Goal: Information Seeking & Learning: Understand process/instructions

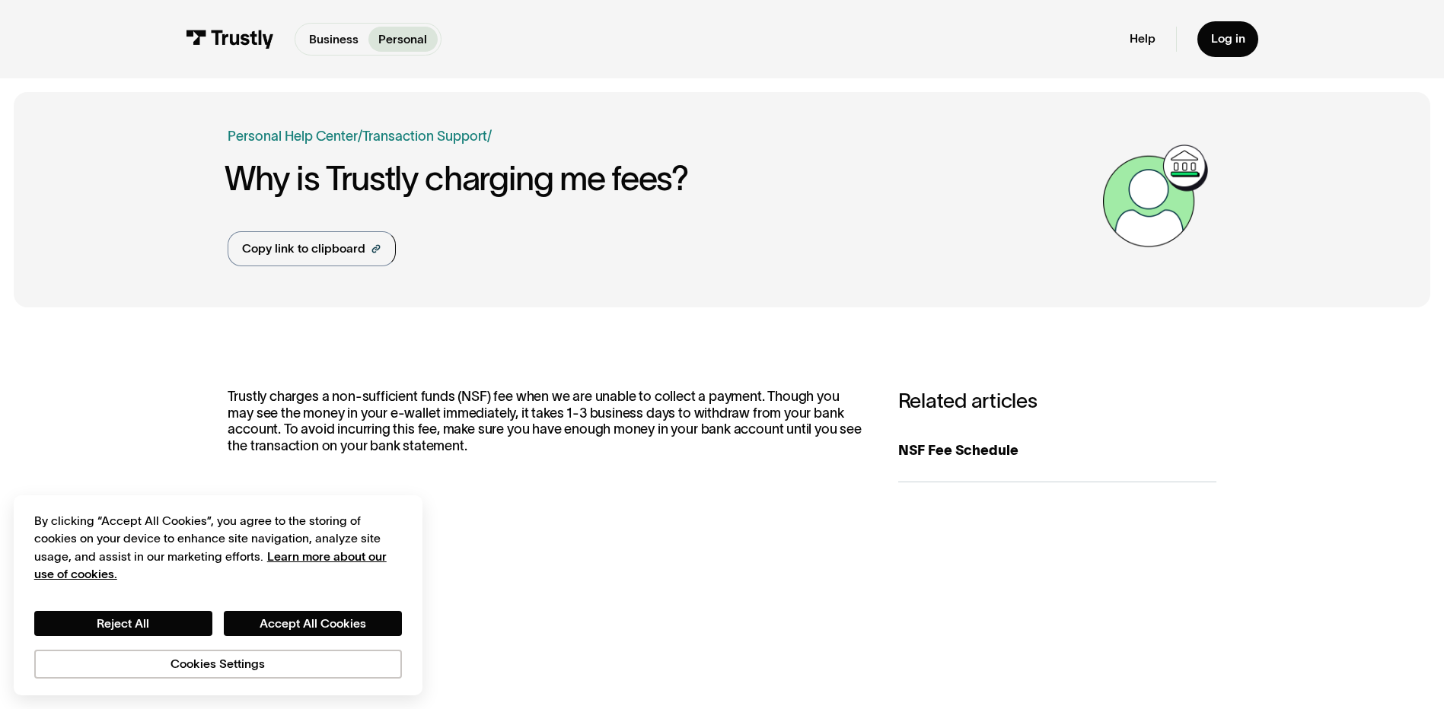
scroll to position [152, 0]
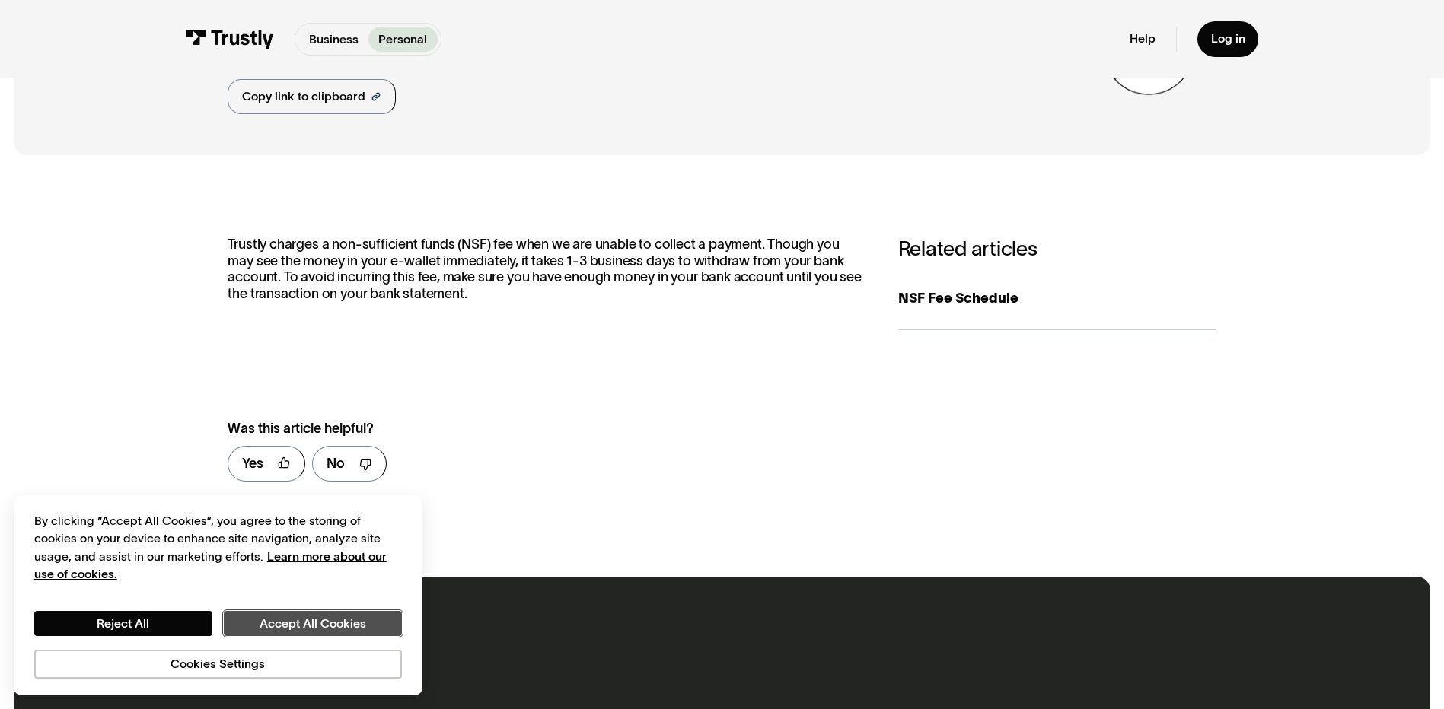
click at [288, 614] on button "Accept All Cookies" at bounding box center [313, 624] width 178 height 26
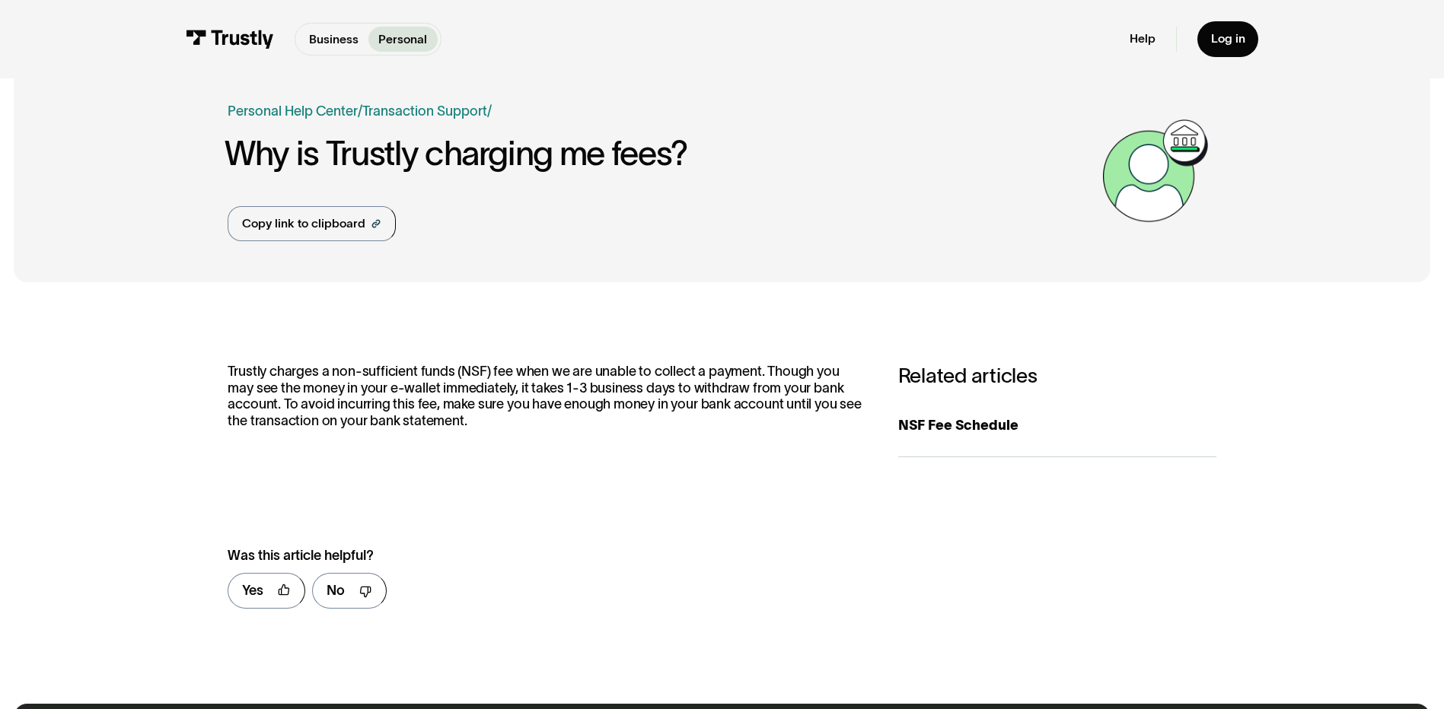
scroll to position [0, 0]
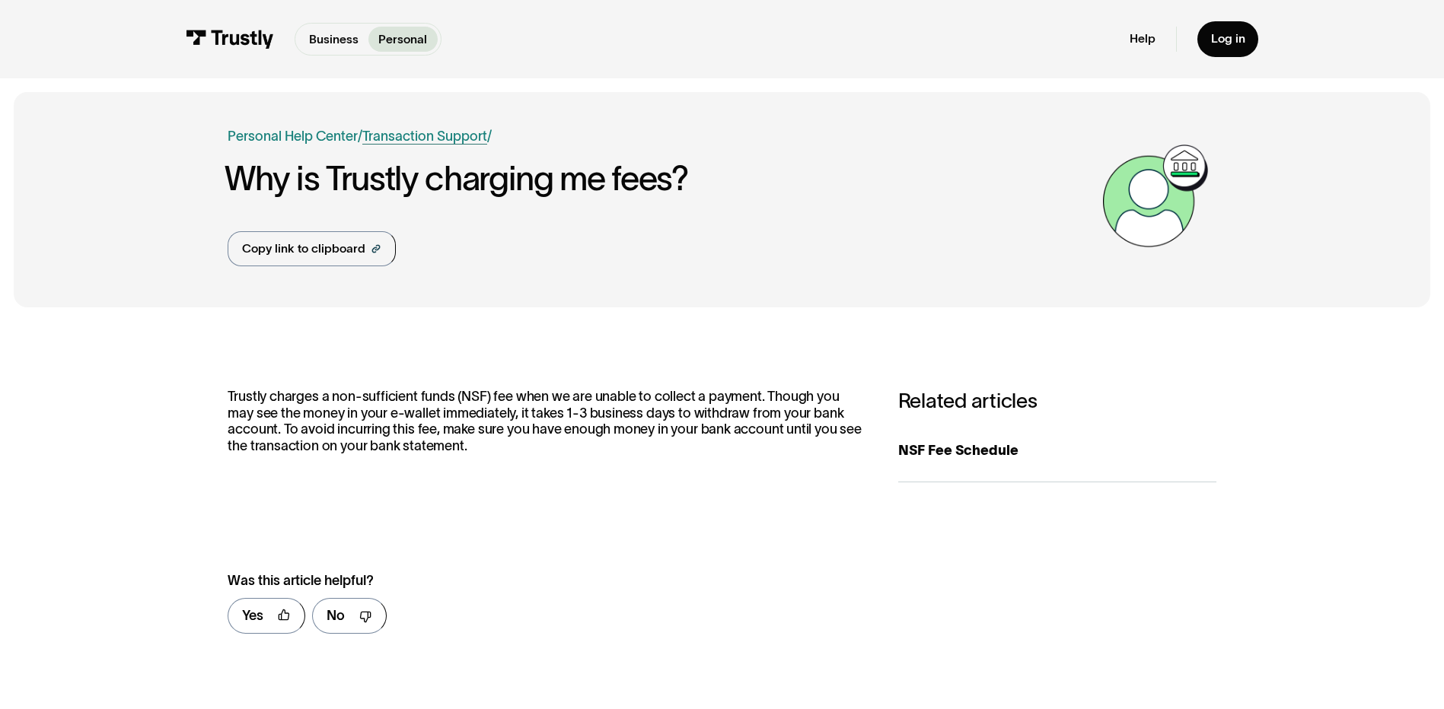
click at [412, 135] on link "Transaction Support" at bounding box center [424, 136] width 125 height 15
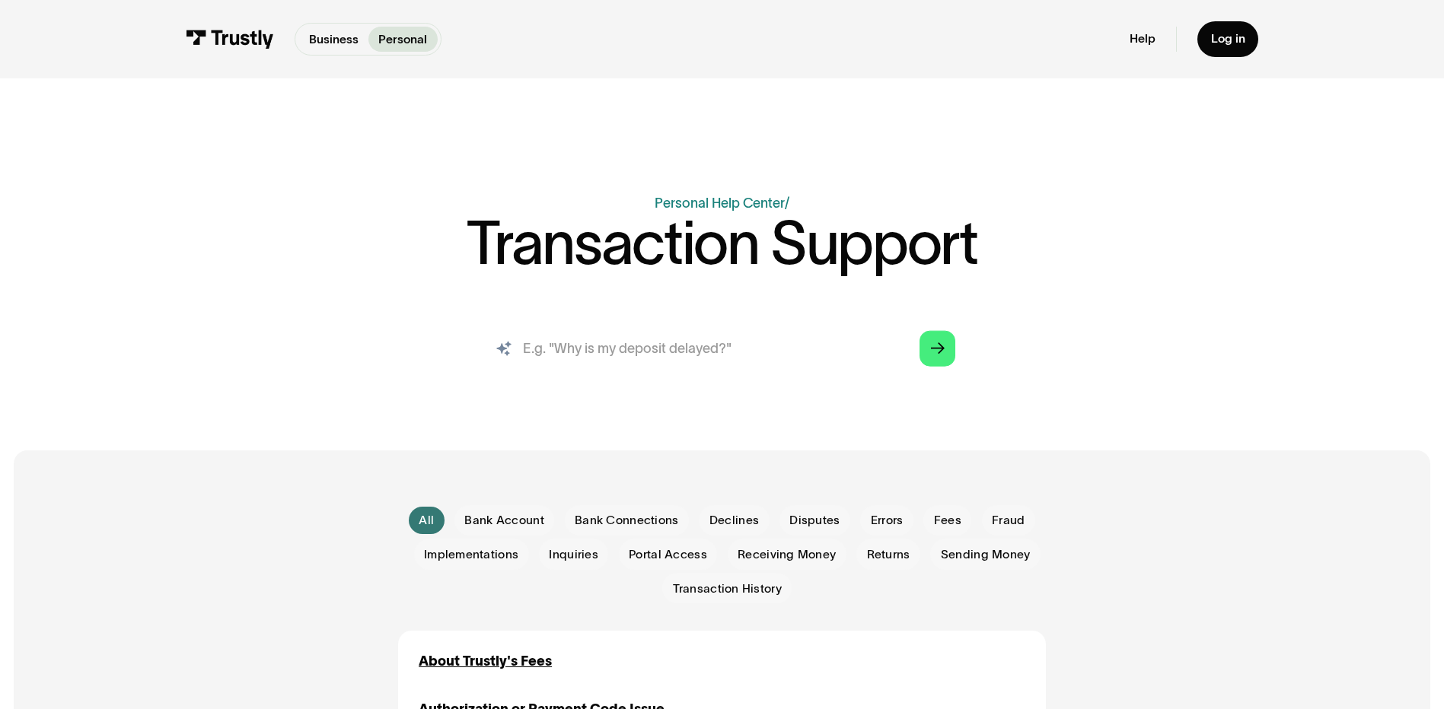
click at [586, 347] on input "search" at bounding box center [722, 348] width 494 height 55
type input "reauthorization"
click at [938, 349] on polygon "Search" at bounding box center [938, 348] width 14 height 11
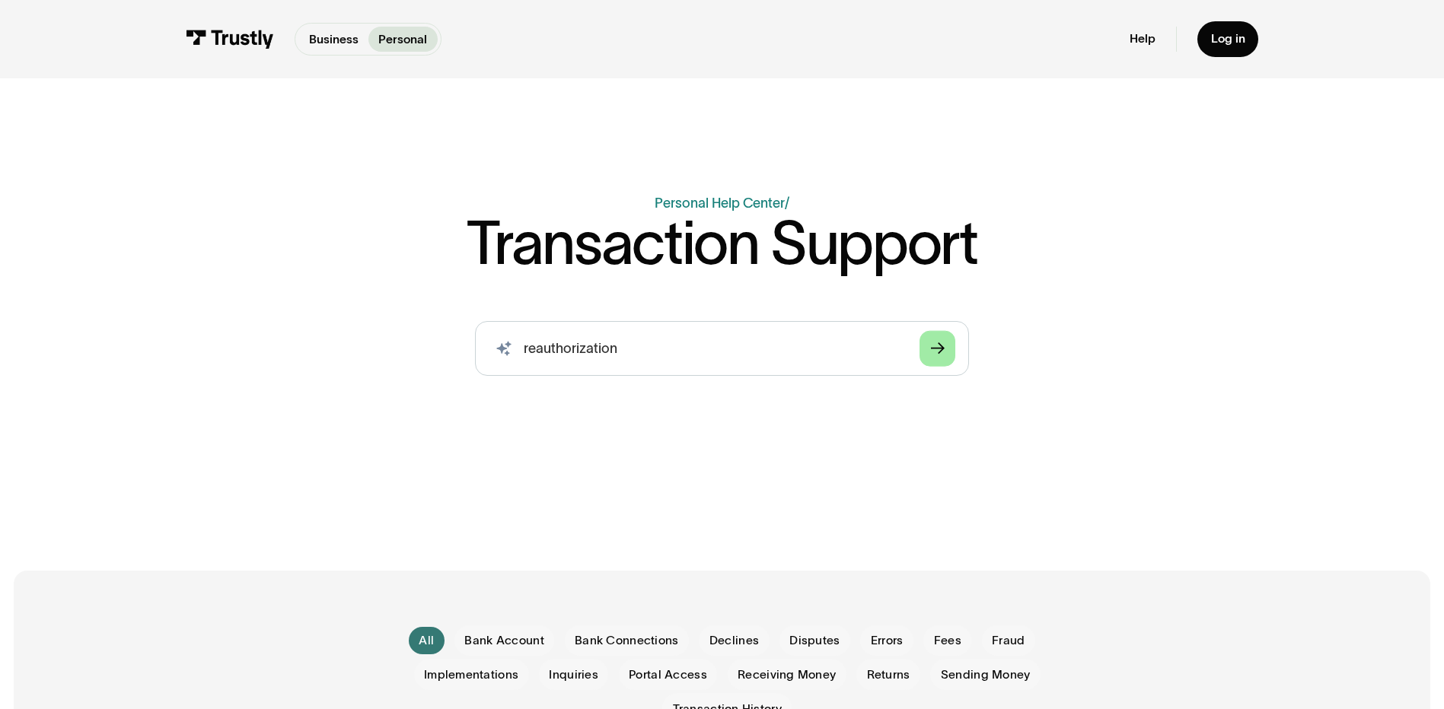
click at [928, 352] on link "Arrow Right" at bounding box center [937, 348] width 36 height 36
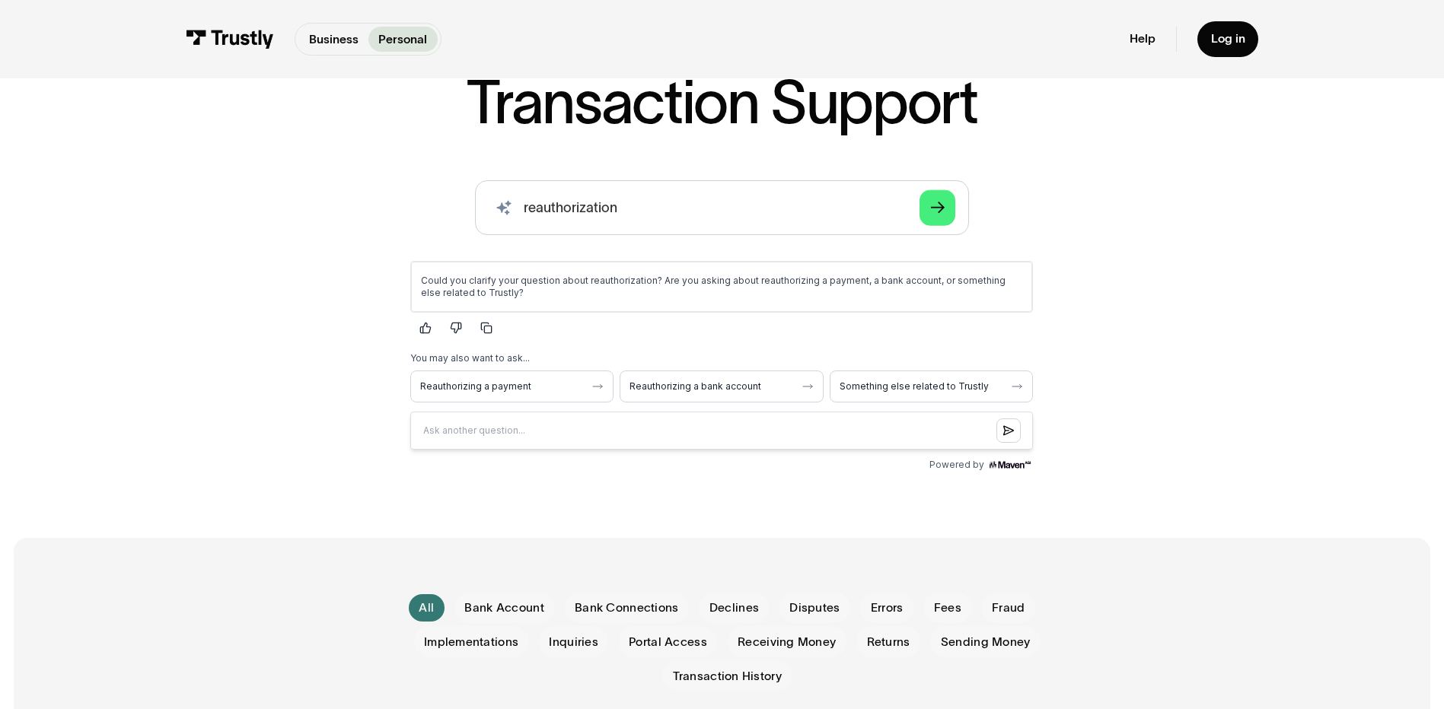
scroll to position [152, 0]
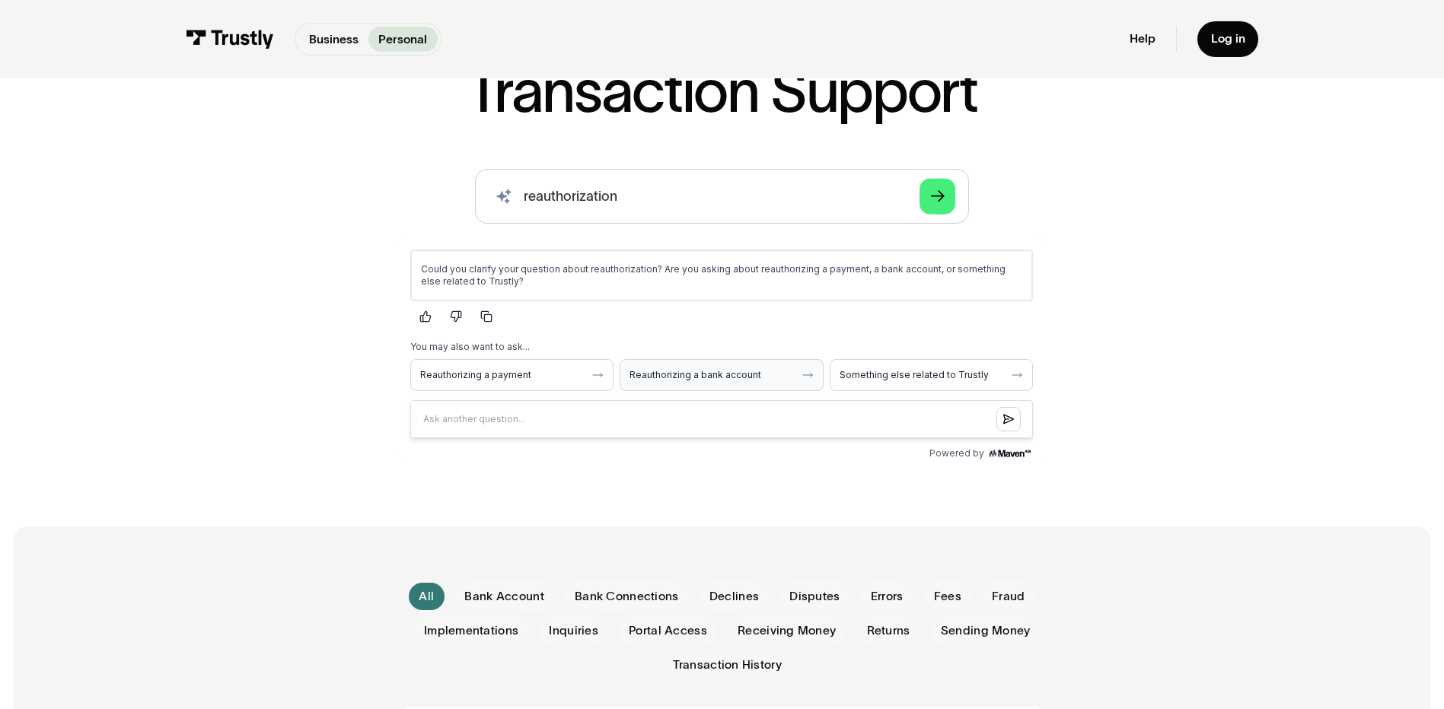
click at [699, 374] on span "Reauthorizing a bank account" at bounding box center [711, 374] width 165 height 12
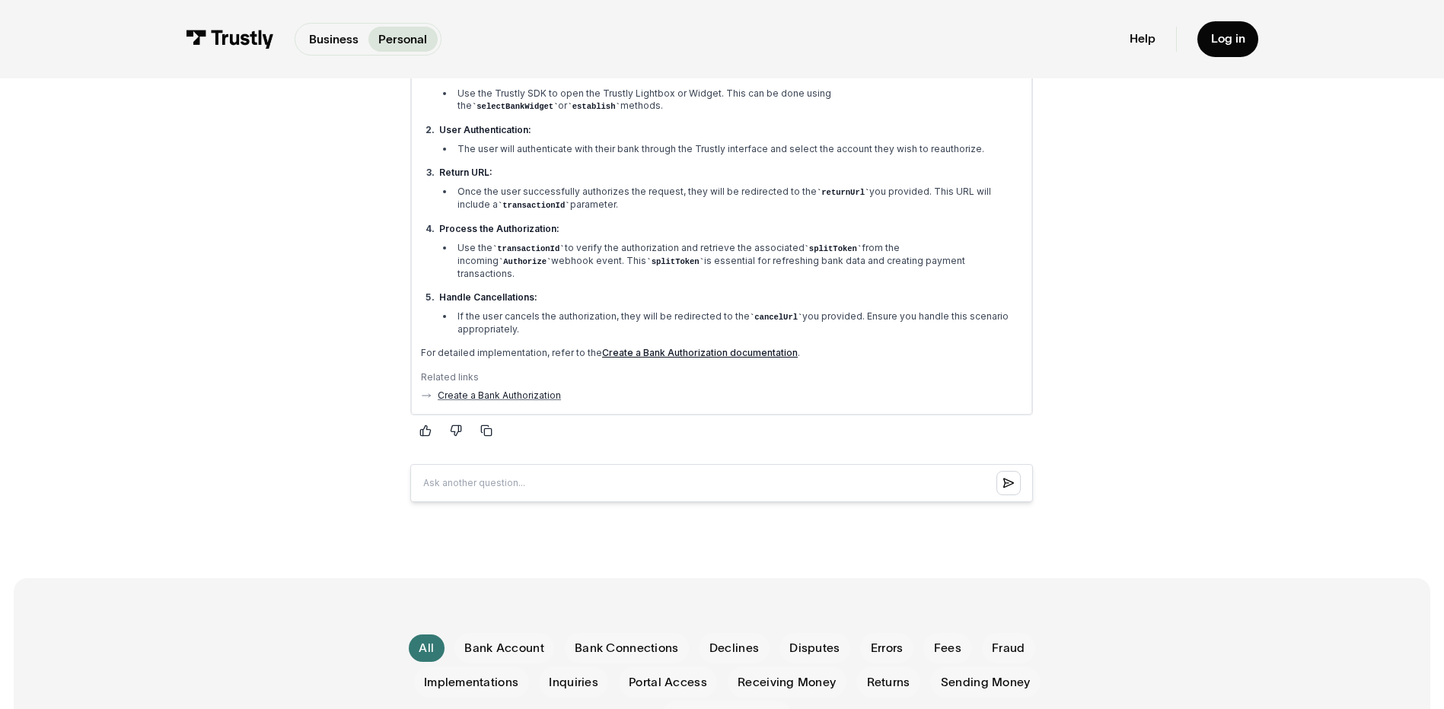
scroll to position [533, 0]
click at [500, 387] on link "Create a Bank Authorization" at bounding box center [499, 393] width 123 height 12
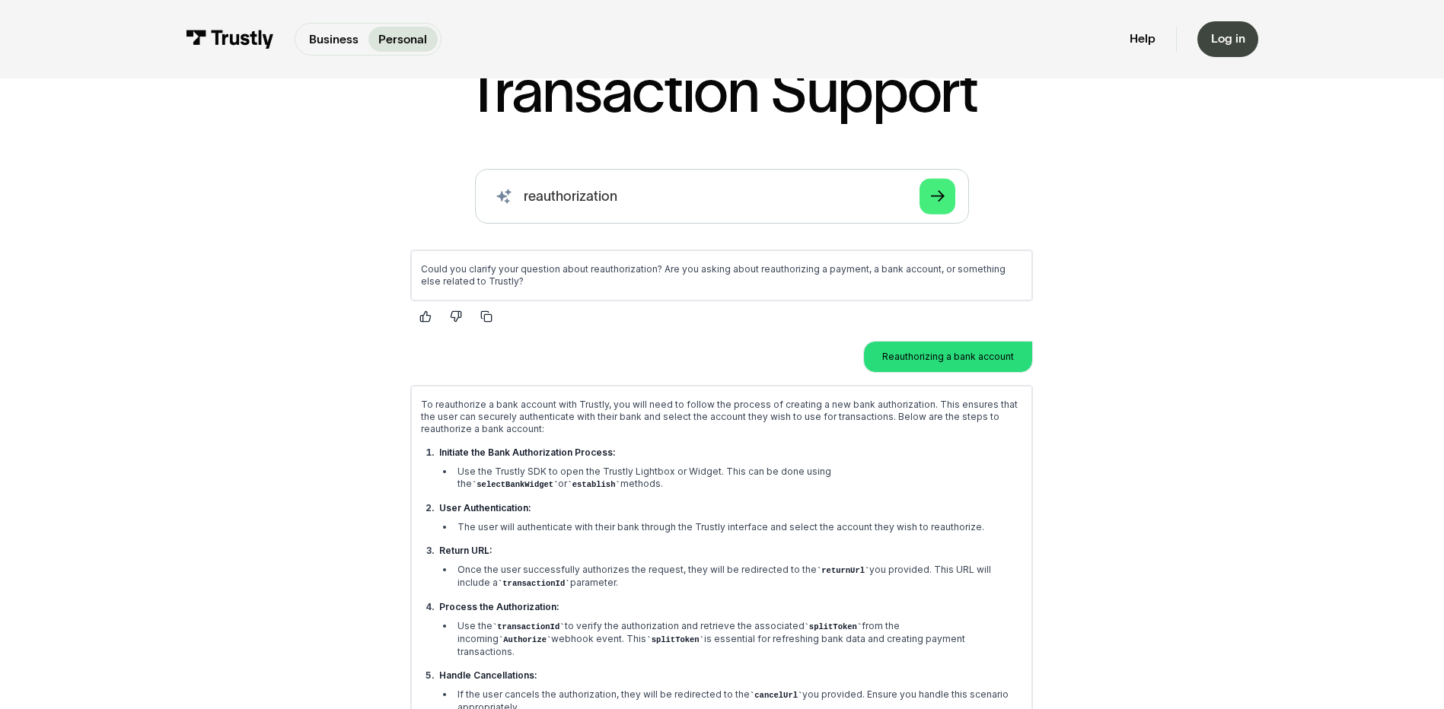
scroll to position [76, 0]
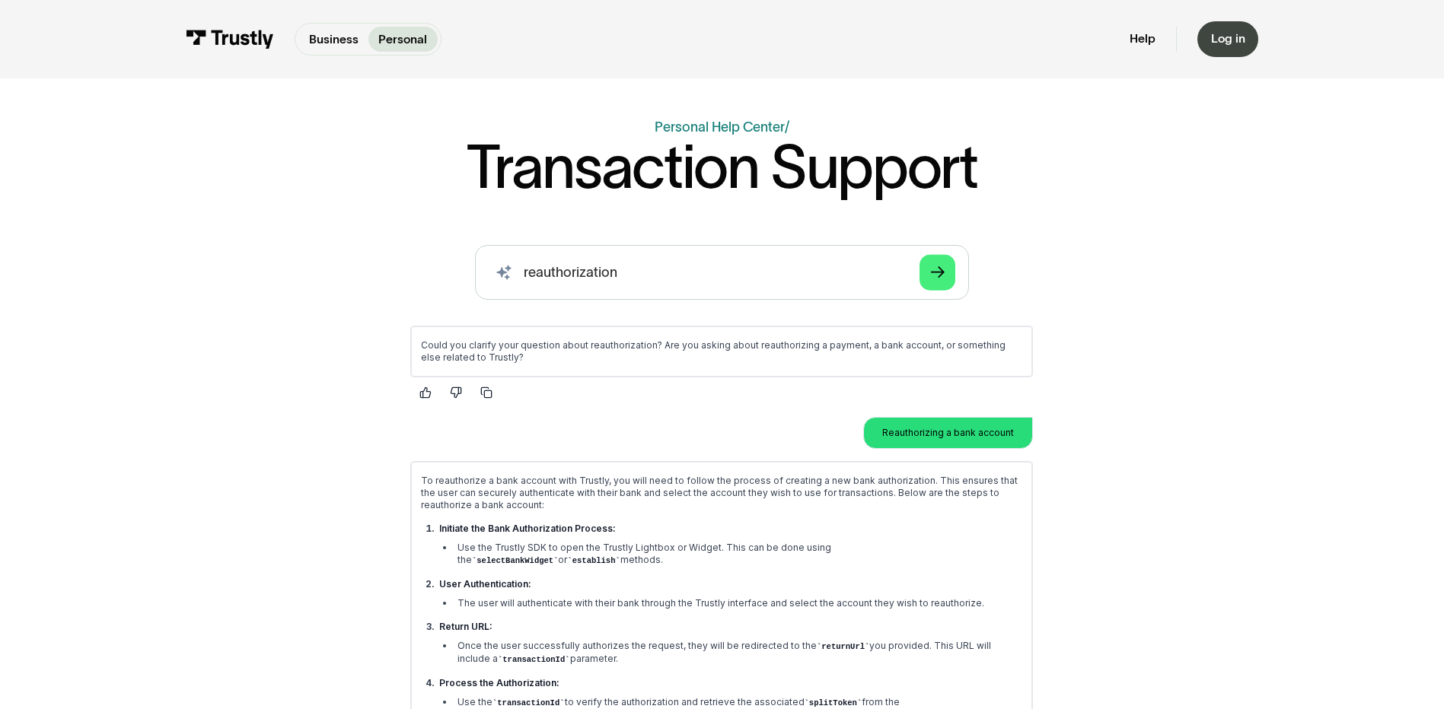
click at [1235, 39] on div "Log in" at bounding box center [1228, 38] width 34 height 15
